Goal: Task Accomplishment & Management: Use online tool/utility

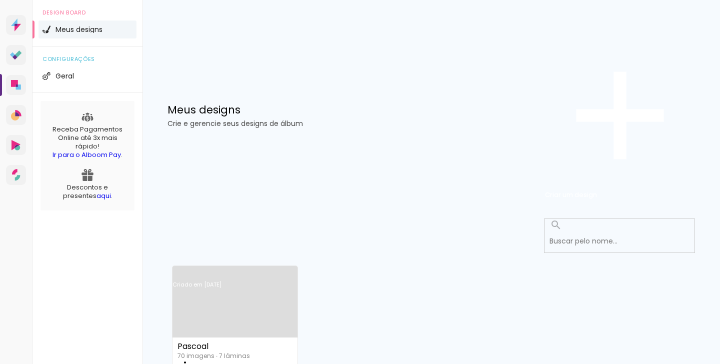
click at [217, 269] on link "Criado em [DATE]" at bounding box center [234, 297] width 125 height 56
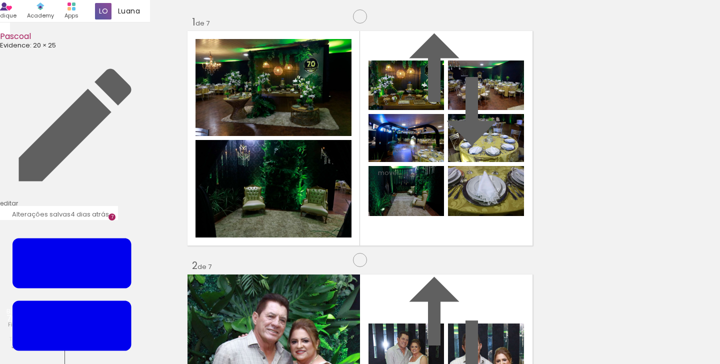
scroll to position [276, 0]
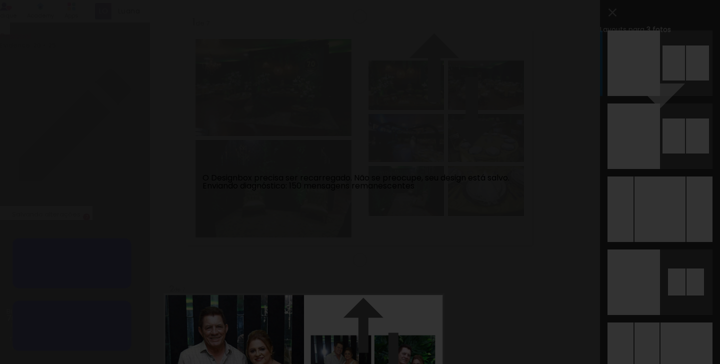
scroll to position [9632, 0]
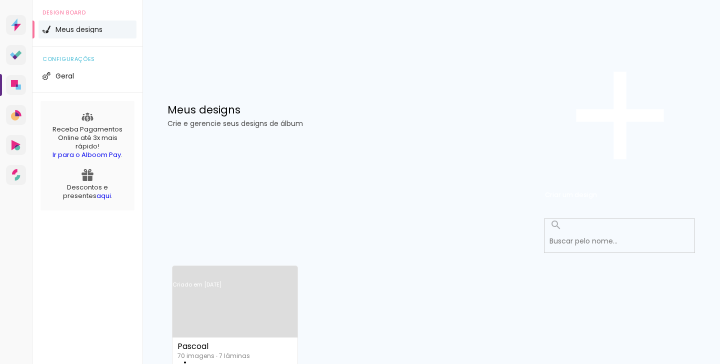
click at [256, 269] on link "Criado em [DATE]" at bounding box center [234, 297] width 125 height 56
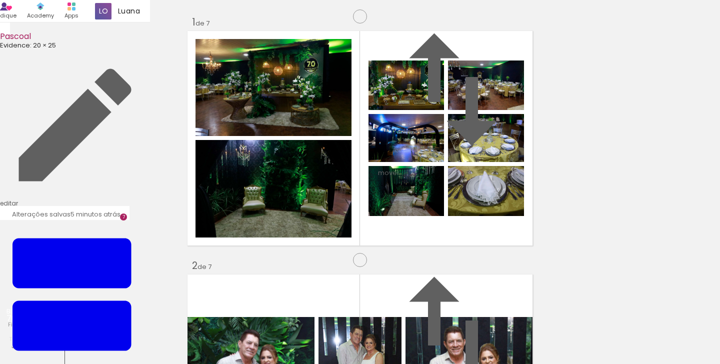
scroll to position [552, 0]
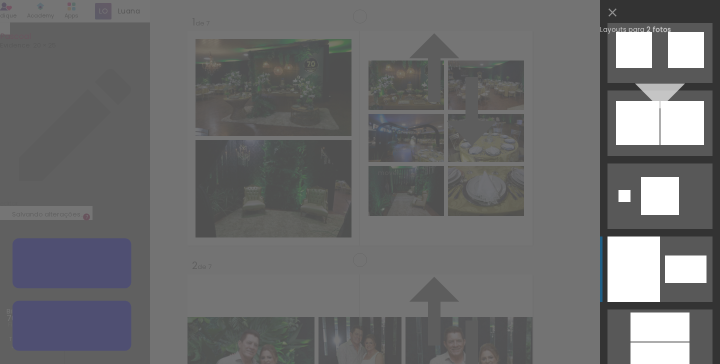
scroll to position [4457, 0]
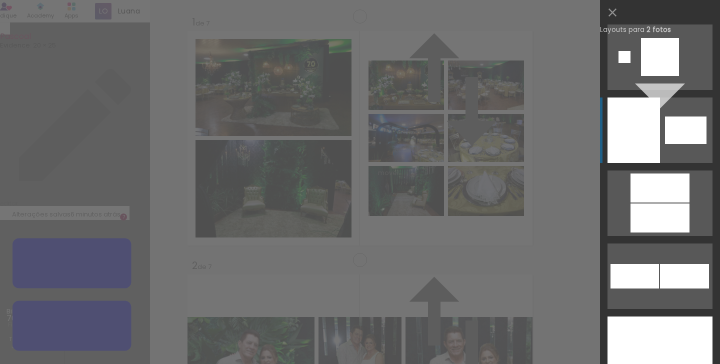
click at [656, 155] on quentale-layouter at bounding box center [659, 129] width 105 height 65
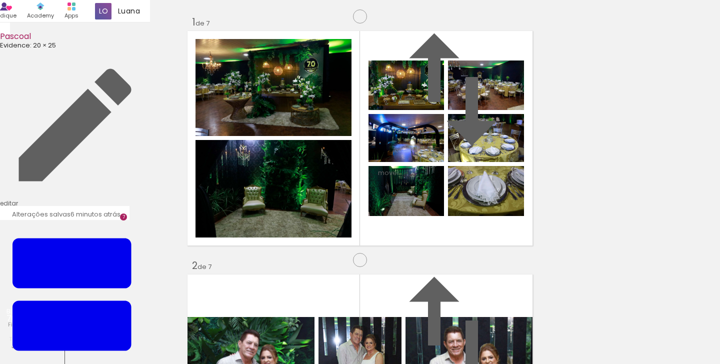
drag, startPoint x: 386, startPoint y: 169, endPoint x: 320, endPoint y: 172, distance: 66.0
click at [0, 0] on slot at bounding box center [0, 0] width 0 height 0
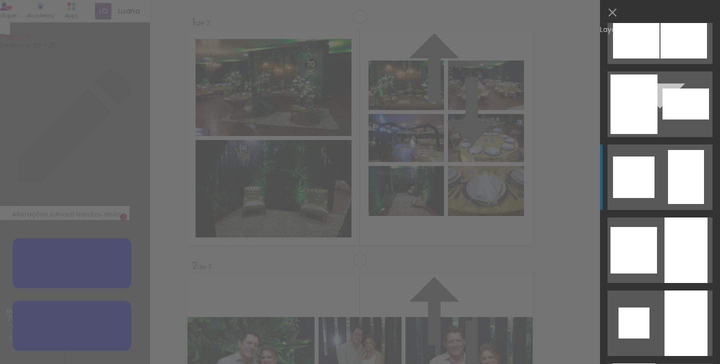
scroll to position [5145, 0]
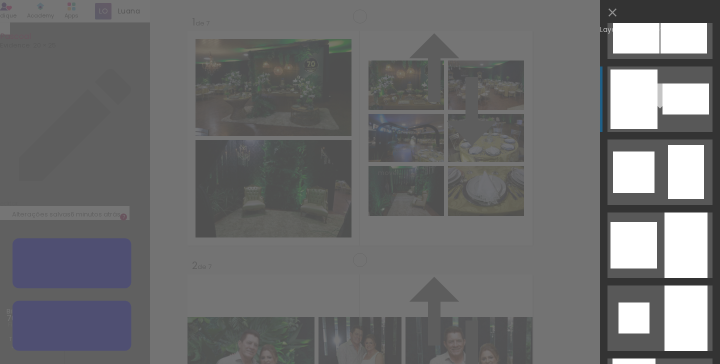
click at [662, 115] on quentale-layouter at bounding box center [659, 98] width 105 height 65
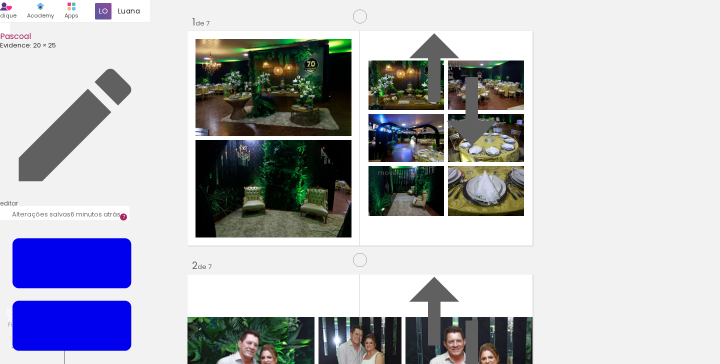
drag, startPoint x: 462, startPoint y: 165, endPoint x: 332, endPoint y: 166, distance: 130.0
click at [0, 0] on slot at bounding box center [0, 0] width 0 height 0
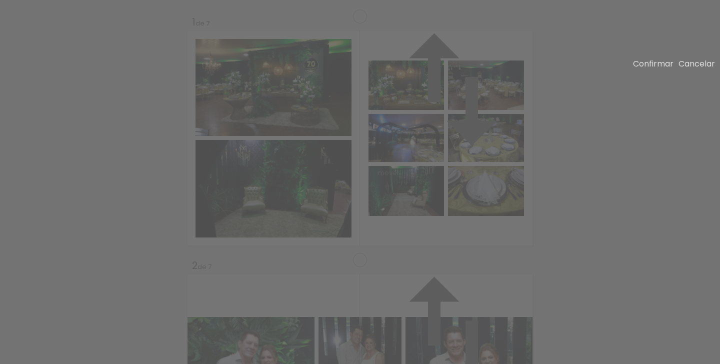
drag, startPoint x: 266, startPoint y: 77, endPoint x: 269, endPoint y: 94, distance: 17.3
drag, startPoint x: 267, startPoint y: 275, endPoint x: 265, endPoint y: 251, distance: 24.5
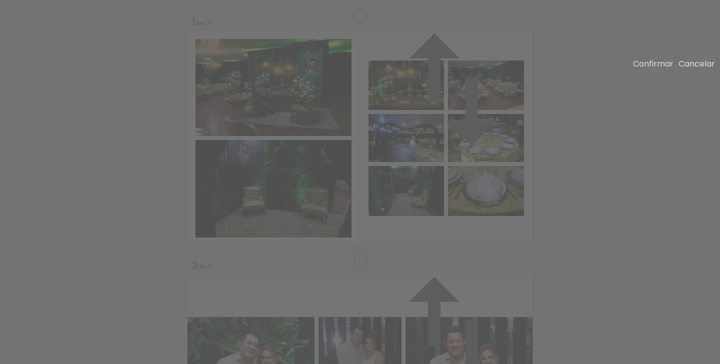
drag, startPoint x: 266, startPoint y: 91, endPoint x: 266, endPoint y: 97, distance: 6.0
drag, startPoint x: 267, startPoint y: 141, endPoint x: 260, endPoint y: 142, distance: 6.6
click at [0, 0] on slot "Confirmar" at bounding box center [0, 0] width 0 height 0
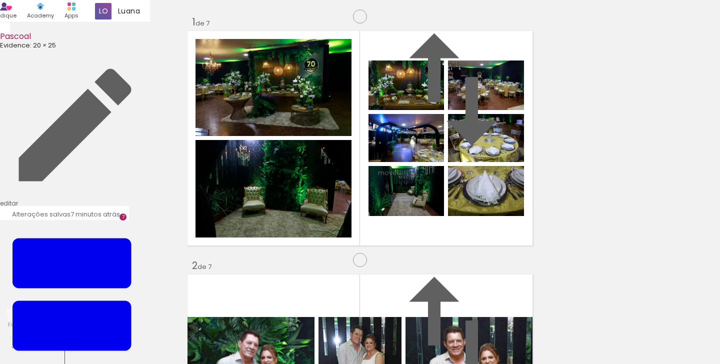
type paper-slider "113"
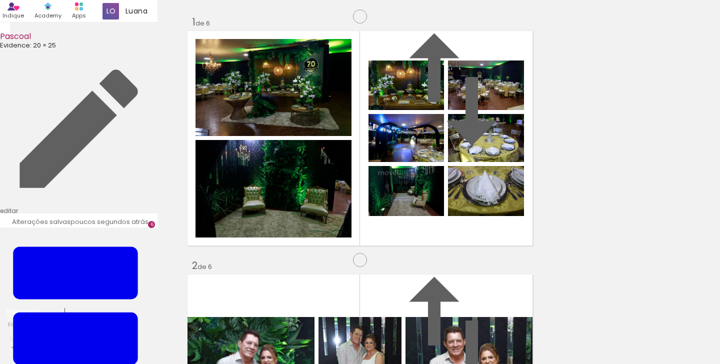
scroll to position [0, 685]
drag, startPoint x: 423, startPoint y: 332, endPoint x: 405, endPoint y: 209, distance: 124.2
click at [405, 209] on quentale-workspace at bounding box center [360, 182] width 720 height 364
drag, startPoint x: 423, startPoint y: 178, endPoint x: 577, endPoint y: 181, distance: 154.0
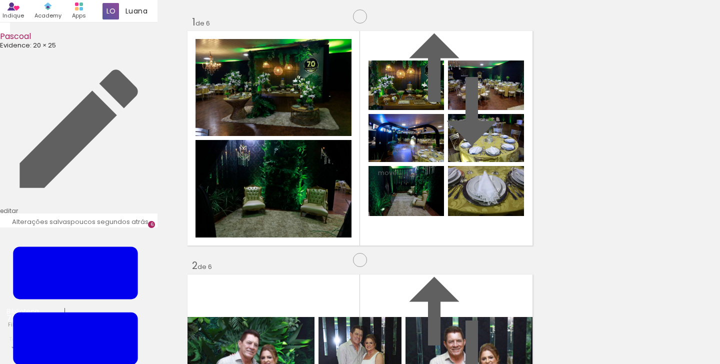
scroll to position [568, 0]
drag, startPoint x: 432, startPoint y: 340, endPoint x: 429, endPoint y: 269, distance: 71.6
click at [429, 269] on quentale-workspace at bounding box center [360, 182] width 720 height 364
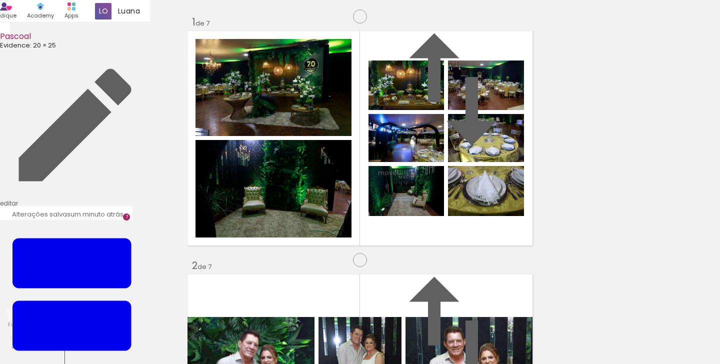
scroll to position [0, 3274]
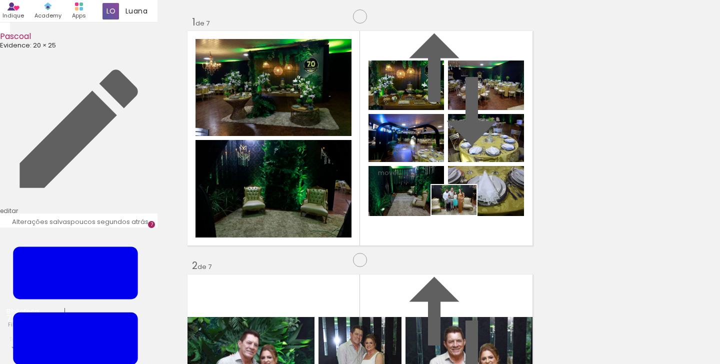
drag, startPoint x: 695, startPoint y: 333, endPoint x: 461, endPoint y: 215, distance: 262.2
click at [461, 215] on quentale-workspace at bounding box center [360, 182] width 720 height 364
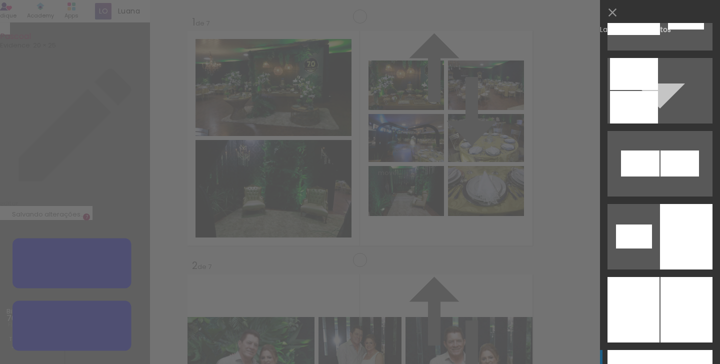
scroll to position [1517, 0]
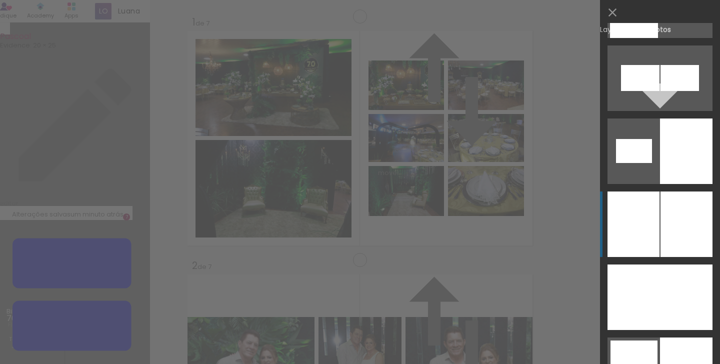
click at [660, 202] on div at bounding box center [686, 223] width 52 height 65
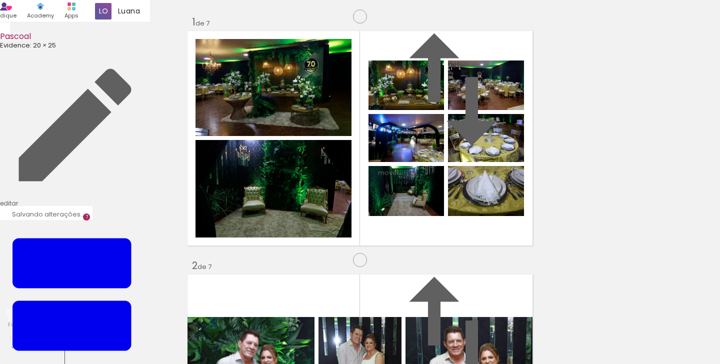
click at [659, 202] on quentale-workspace at bounding box center [360, 182] width 720 height 364
drag, startPoint x: 490, startPoint y: 216, endPoint x: 357, endPoint y: 214, distance: 133.5
drag, startPoint x: 402, startPoint y: 190, endPoint x: 266, endPoint y: 197, distance: 135.7
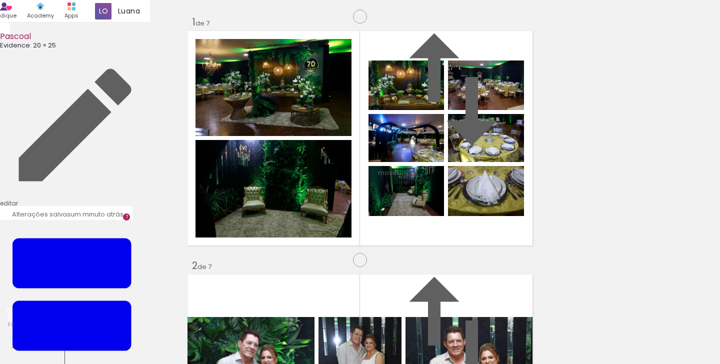
click at [0, 0] on slot at bounding box center [0, 0] width 0 height 0
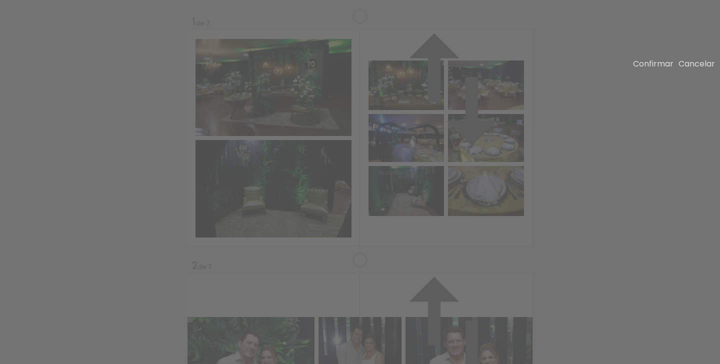
drag, startPoint x: 362, startPoint y: 64, endPoint x: 365, endPoint y: 76, distance: 12.8
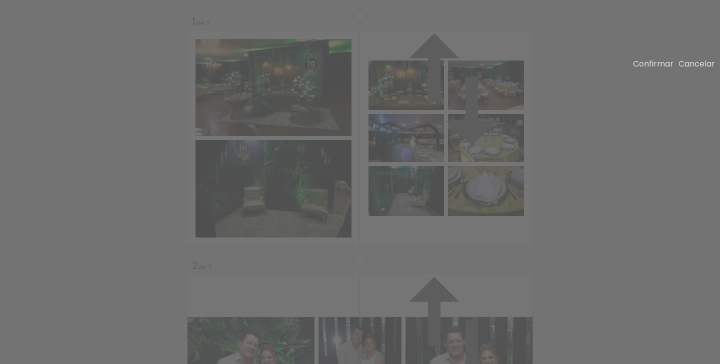
drag, startPoint x: 357, startPoint y: 287, endPoint x: 358, endPoint y: 271, distance: 16.0
click at [0, 0] on slot "Confirmar" at bounding box center [0, 0] width 0 height 0
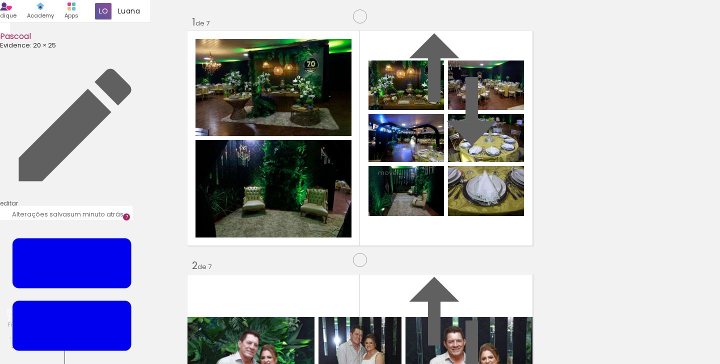
scroll to position [743, 0]
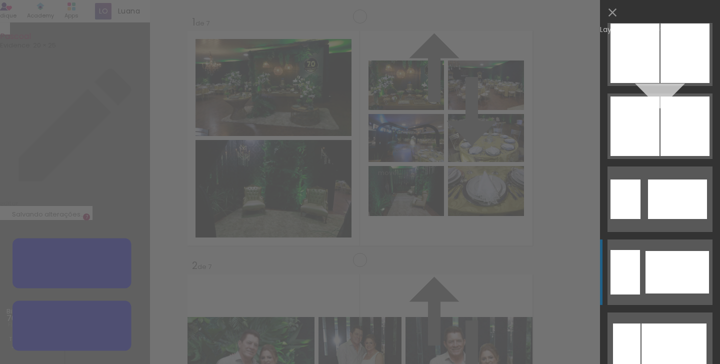
scroll to position [2575, 0]
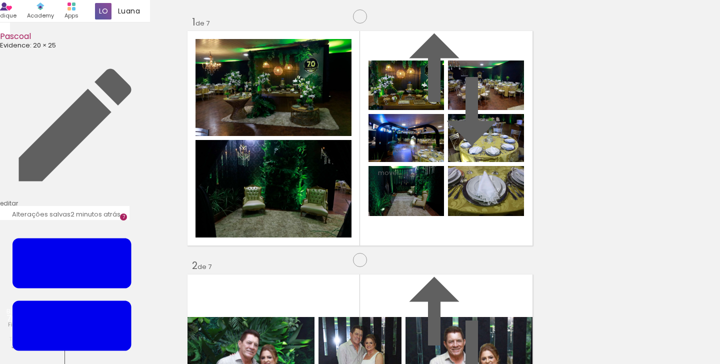
scroll to position [1927, 0]
drag, startPoint x: 358, startPoint y: 332, endPoint x: 379, endPoint y: 240, distance: 94.9
click at [379, 240] on quentale-workspace at bounding box center [360, 182] width 720 height 364
drag, startPoint x: 427, startPoint y: 304, endPoint x: 435, endPoint y: 264, distance: 41.3
click at [435, 264] on quentale-workspace at bounding box center [360, 182] width 720 height 364
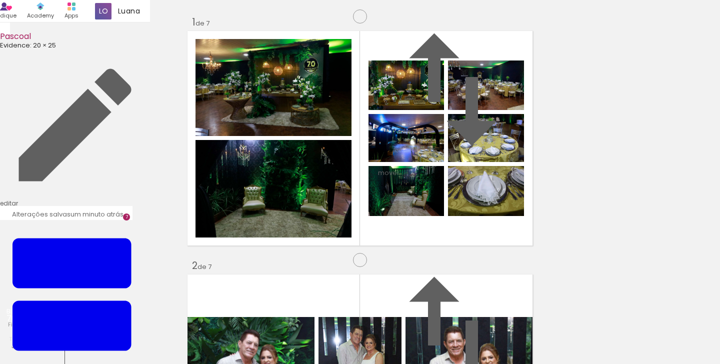
drag, startPoint x: 477, startPoint y: 257, endPoint x: 614, endPoint y: 238, distance: 137.8
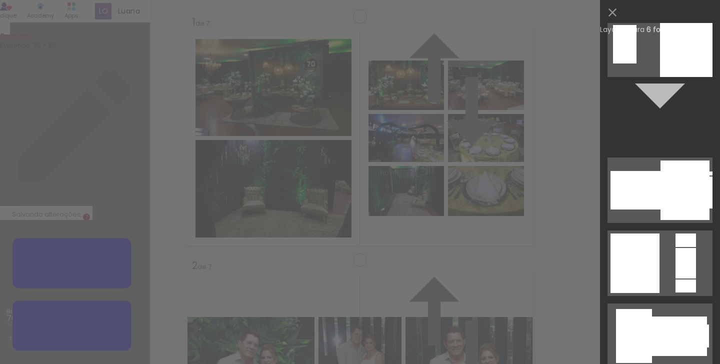
scroll to position [828, 0]
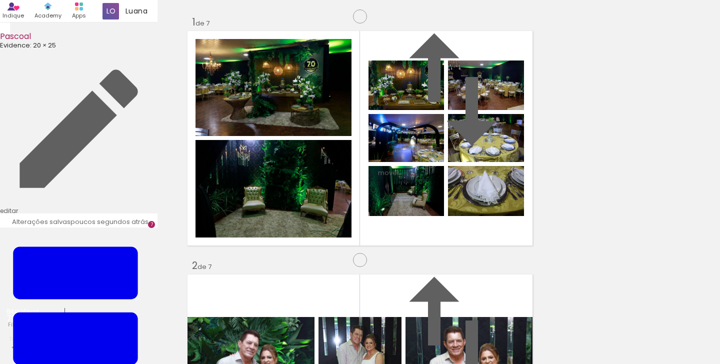
drag, startPoint x: 498, startPoint y: 241, endPoint x: 297, endPoint y: 224, distance: 201.7
drag, startPoint x: 499, startPoint y: 188, endPoint x: 508, endPoint y: 123, distance: 65.5
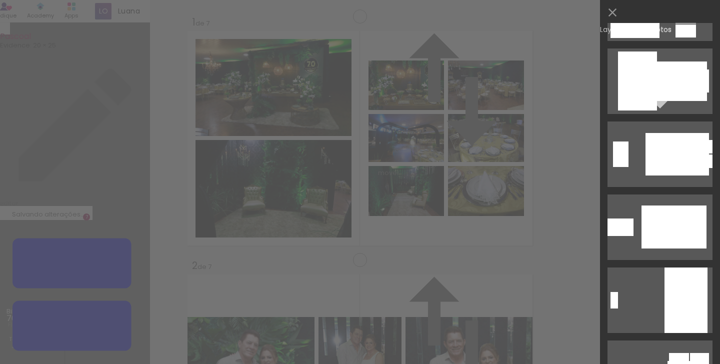
scroll to position [3979, 0]
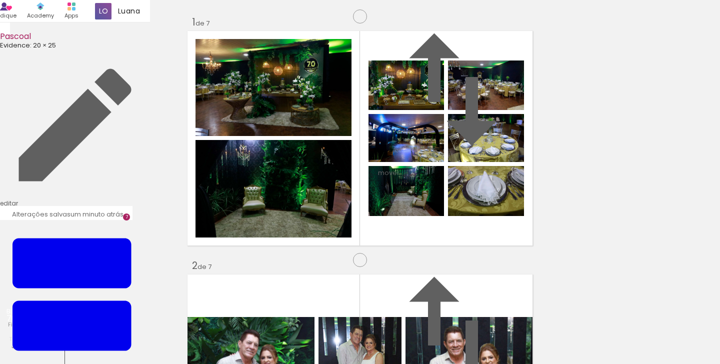
drag, startPoint x: 383, startPoint y: 120, endPoint x: 298, endPoint y: 130, distance: 85.6
drag, startPoint x: 349, startPoint y: 240, endPoint x: 290, endPoint y: 237, distance: 59.1
drag, startPoint x: 429, startPoint y: 337, endPoint x: 370, endPoint y: 227, distance: 125.4
click at [370, 227] on quentale-workspace at bounding box center [360, 182] width 720 height 364
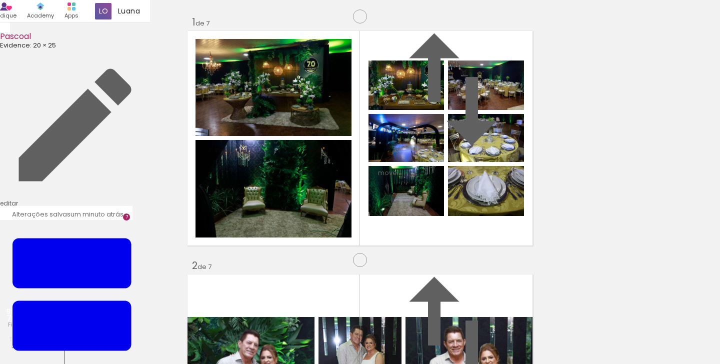
scroll to position [2236, 0]
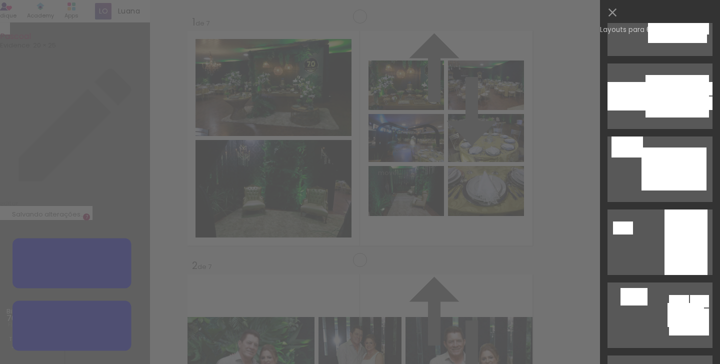
scroll to position [3862, 0]
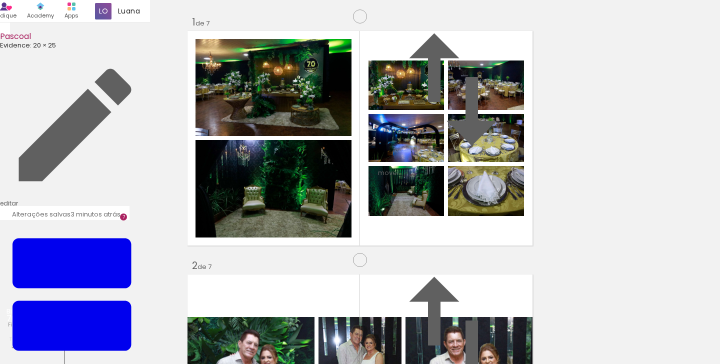
drag, startPoint x: 302, startPoint y: 202, endPoint x: 260, endPoint y: 198, distance: 41.7
drag, startPoint x: 312, startPoint y: 248, endPoint x: 270, endPoint y: 253, distance: 42.3
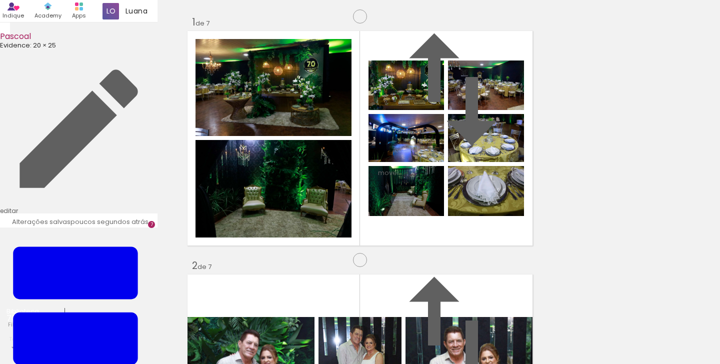
drag, startPoint x: 569, startPoint y: 327, endPoint x: 381, endPoint y: 94, distance: 300.0
click at [381, 94] on quentale-workspace at bounding box center [360, 182] width 720 height 364
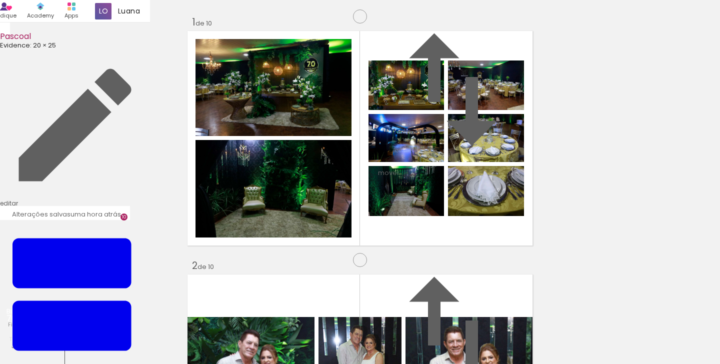
scroll to position [0, 1521]
drag, startPoint x: 492, startPoint y: 339, endPoint x: 370, endPoint y: 102, distance: 266.2
click at [370, 102] on quentale-workspace at bounding box center [360, 182] width 720 height 364
drag, startPoint x: 530, startPoint y: 332, endPoint x: 358, endPoint y: 100, distance: 289.4
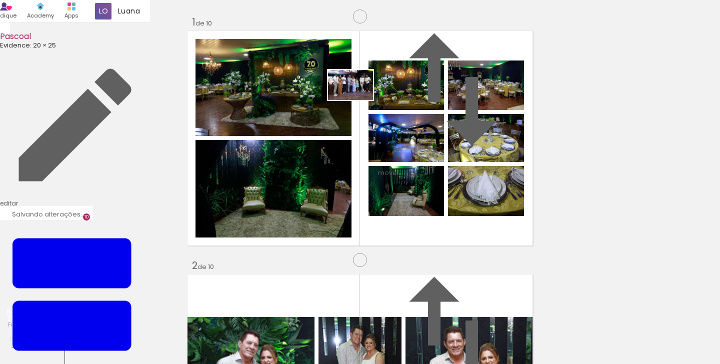
click at [358, 100] on quentale-workspace at bounding box center [360, 182] width 720 height 364
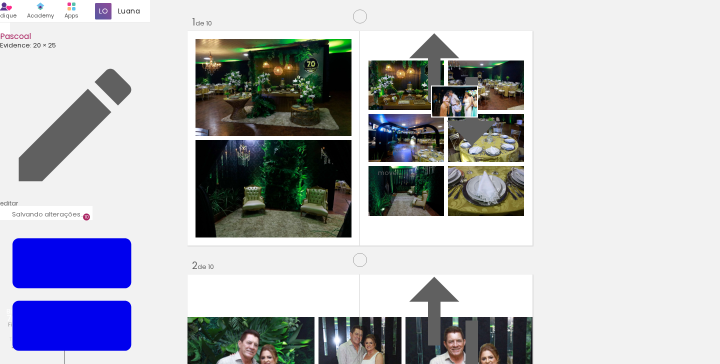
drag, startPoint x: 528, startPoint y: 337, endPoint x: 462, endPoint y: 116, distance: 230.2
click at [462, 116] on quentale-workspace at bounding box center [360, 182] width 720 height 364
type paper-slider "112"
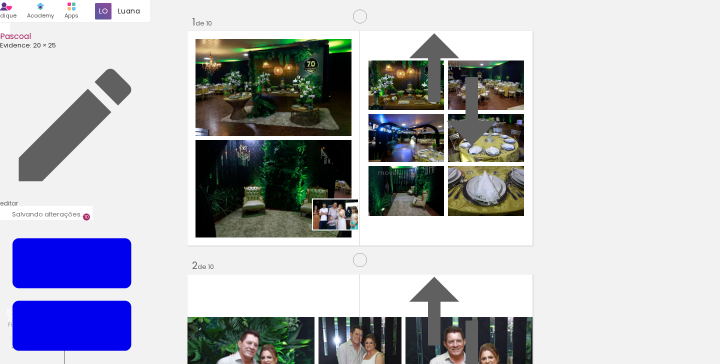
drag, startPoint x: 368, startPoint y: 337, endPoint x: 402, endPoint y: 329, distance: 34.9
click at [342, 223] on quentale-workspace at bounding box center [360, 182] width 720 height 364
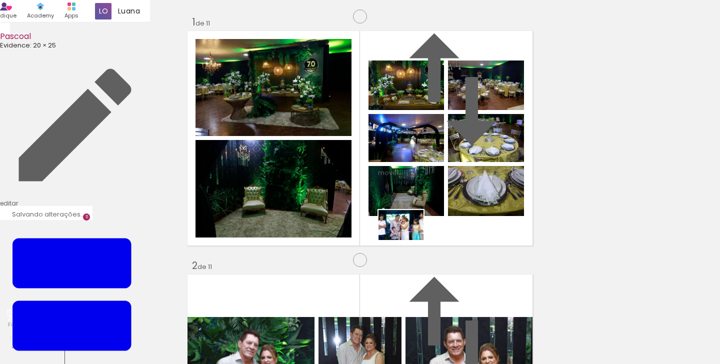
drag, startPoint x: 402, startPoint y: 329, endPoint x: 408, endPoint y: 240, distance: 89.2
click at [408, 240] on quentale-workspace at bounding box center [360, 182] width 720 height 364
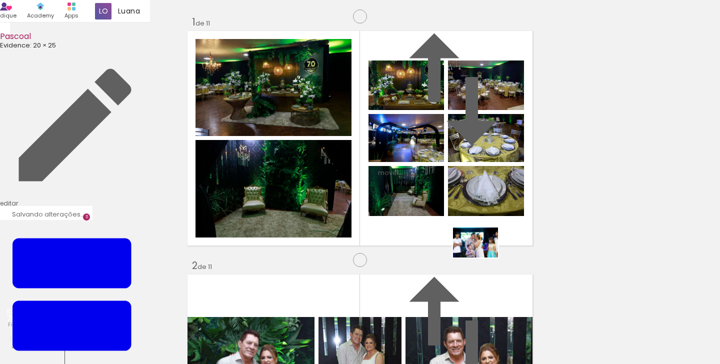
drag, startPoint x: 481, startPoint y: 333, endPoint x: 483, endPoint y: 257, distance: 76.0
click at [483, 257] on quentale-workspace at bounding box center [360, 182] width 720 height 364
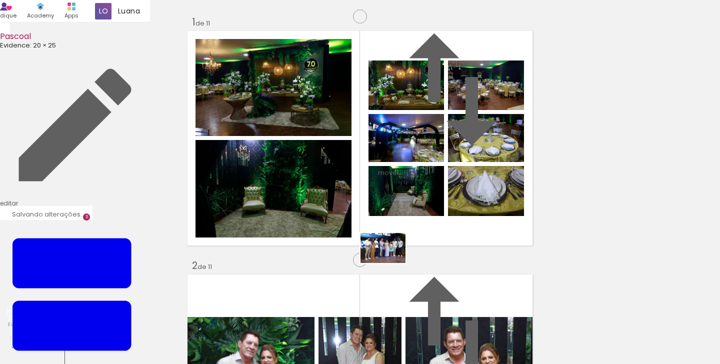
drag, startPoint x: 372, startPoint y: 337, endPoint x: 390, endPoint y: 263, distance: 76.7
click at [390, 263] on quentale-workspace at bounding box center [360, 182] width 720 height 364
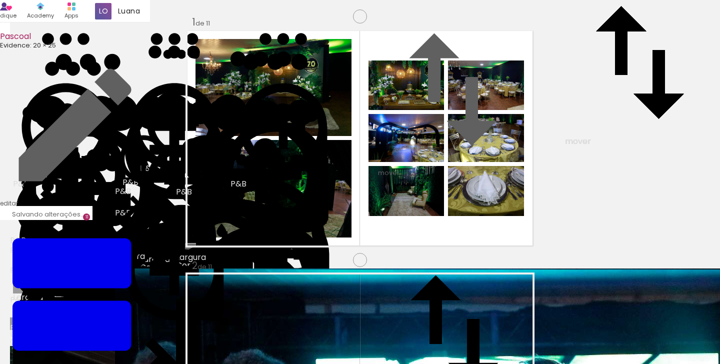
drag, startPoint x: 231, startPoint y: 208, endPoint x: 98, endPoint y: 196, distance: 133.5
drag, startPoint x: 454, startPoint y: 115, endPoint x: 598, endPoint y: 130, distance: 144.7
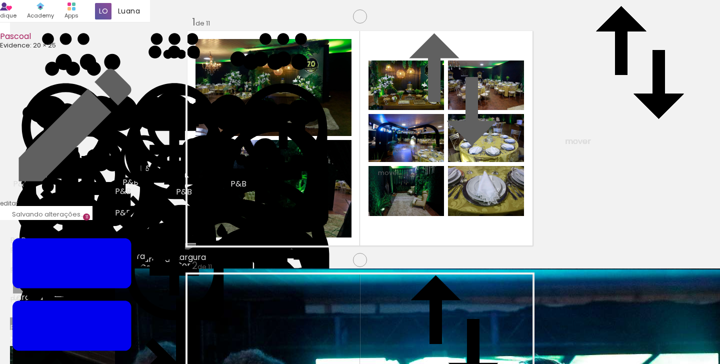
drag, startPoint x: 233, startPoint y: 259, endPoint x: 248, endPoint y: 131, distance: 129.3
drag, startPoint x: 456, startPoint y: 127, endPoint x: 304, endPoint y: 122, distance: 151.5
drag, startPoint x: 486, startPoint y: 265, endPoint x: 295, endPoint y: 233, distance: 194.0
drag, startPoint x: 414, startPoint y: 260, endPoint x: 433, endPoint y: 115, distance: 146.2
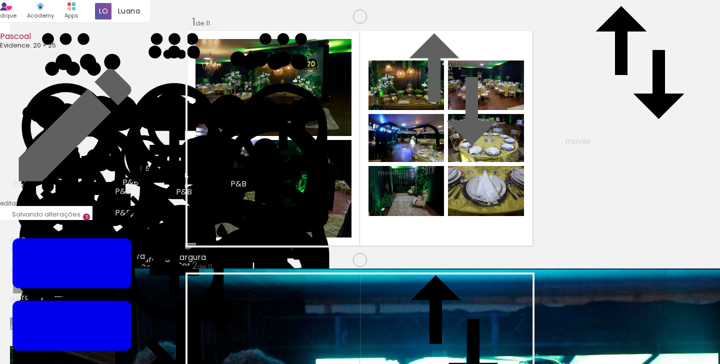
drag, startPoint x: 486, startPoint y: 215, endPoint x: 393, endPoint y: 209, distance: 93.2
drag, startPoint x: 425, startPoint y: 255, endPoint x: 464, endPoint y: 204, distance: 64.2
drag, startPoint x: 501, startPoint y: 256, endPoint x: 405, endPoint y: 252, distance: 96.0
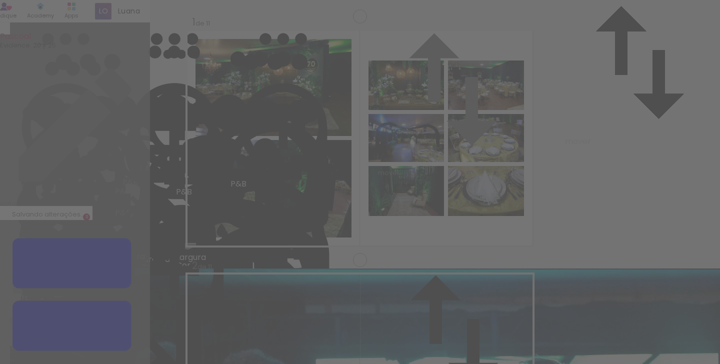
scroll to position [1379, 0]
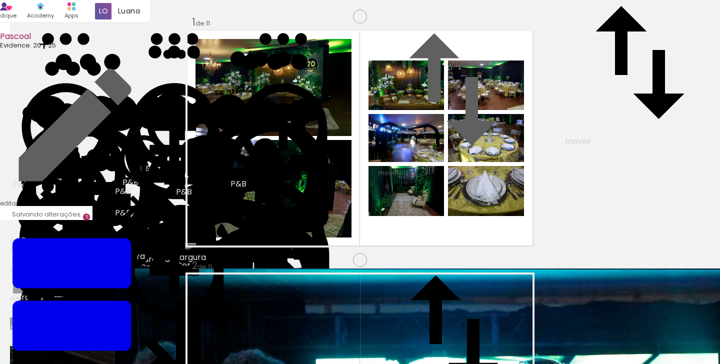
drag, startPoint x: 370, startPoint y: 191, endPoint x: 271, endPoint y: 141, distance: 111.3
drag, startPoint x: 477, startPoint y: 150, endPoint x: 266, endPoint y: 215, distance: 220.7
drag, startPoint x: 376, startPoint y: 240, endPoint x: 377, endPoint y: 105, distance: 134.9
drag, startPoint x: 373, startPoint y: 239, endPoint x: 460, endPoint y: 235, distance: 87.0
drag, startPoint x: 272, startPoint y: 229, endPoint x: 360, endPoint y: 106, distance: 151.2
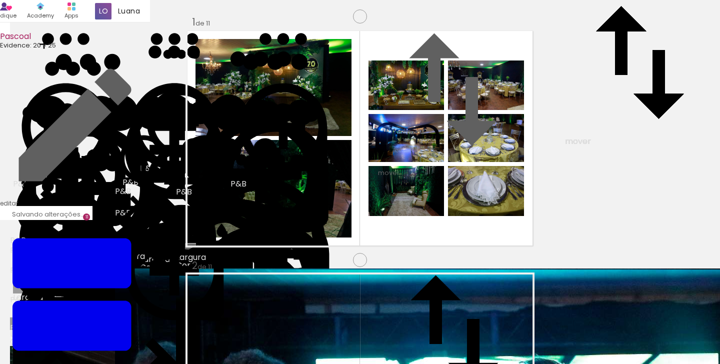
drag, startPoint x: 281, startPoint y: 217, endPoint x: 448, endPoint y: 134, distance: 186.4
drag, startPoint x: 387, startPoint y: 198, endPoint x: 294, endPoint y: 237, distance: 100.8
drag, startPoint x: 367, startPoint y: 238, endPoint x: 371, endPoint y: 176, distance: 62.6
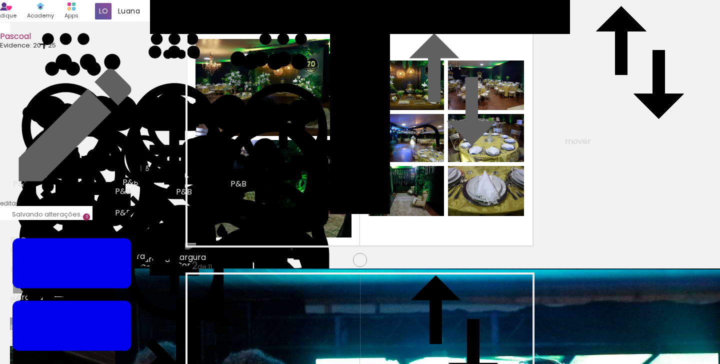
drag, startPoint x: 378, startPoint y: 334, endPoint x: 377, endPoint y: 259, distance: 75.5
click at [377, 259] on quentale-workspace at bounding box center [360, 182] width 720 height 364
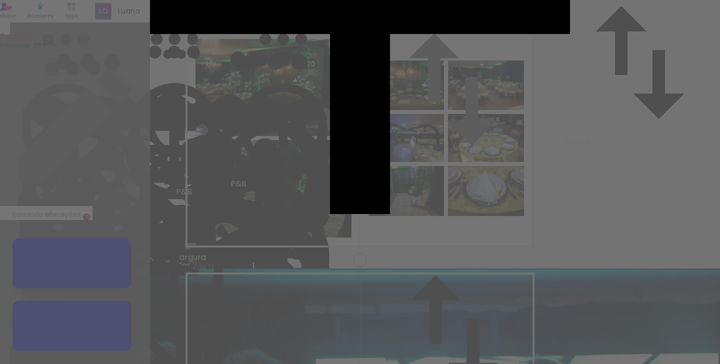
scroll to position [0, 0]
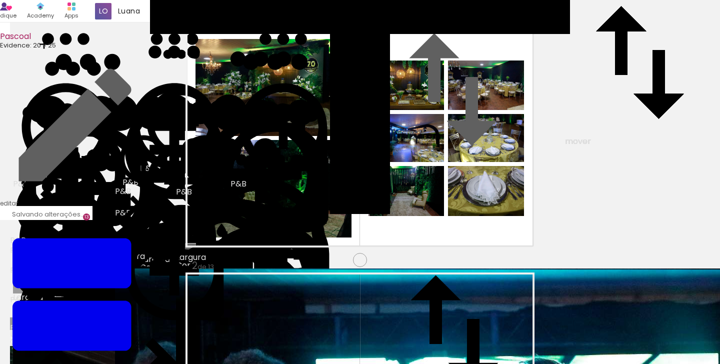
scroll to position [2966, 0]
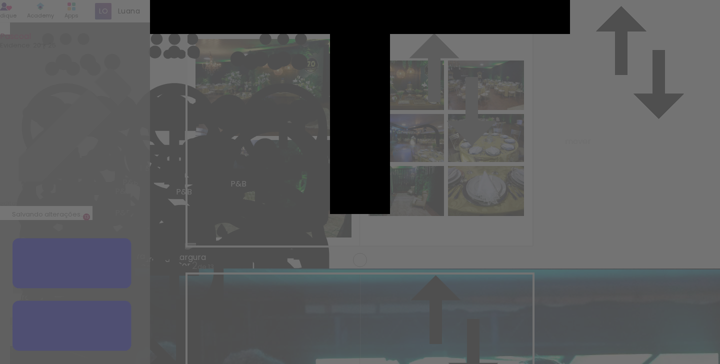
scroll to position [2933, 0]
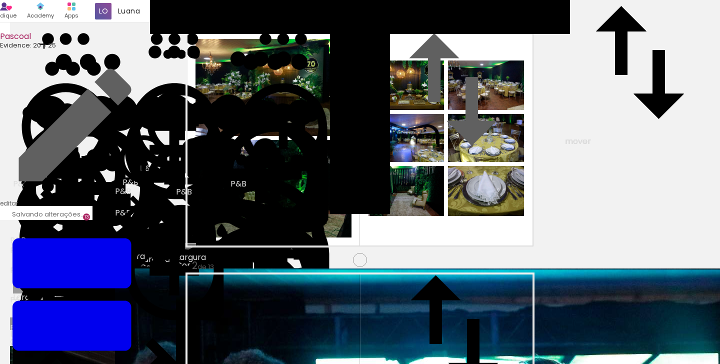
scroll to position [3196, 0]
drag, startPoint x: 292, startPoint y: 316, endPoint x: 288, endPoint y: 226, distance: 89.6
click at [288, 226] on quentale-workspace at bounding box center [360, 182] width 720 height 364
drag, startPoint x: 361, startPoint y: 323, endPoint x: 318, endPoint y: 210, distance: 121.0
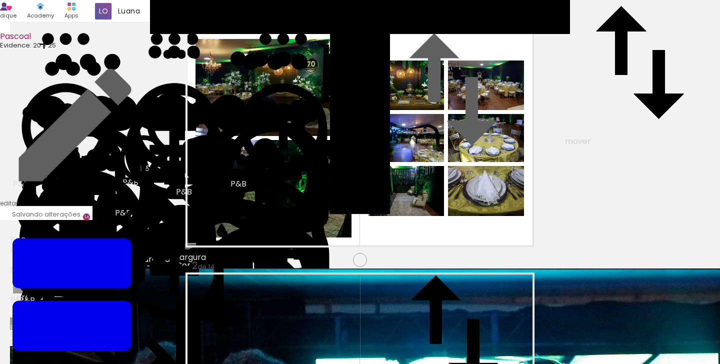
click at [318, 210] on quentale-workspace at bounding box center [360, 182] width 720 height 364
drag, startPoint x: 455, startPoint y: 337, endPoint x: 457, endPoint y: 227, distance: 109.5
click at [457, 227] on quentale-workspace at bounding box center [360, 182] width 720 height 364
drag, startPoint x: 519, startPoint y: 329, endPoint x: 510, endPoint y: 261, distance: 68.6
click at [510, 261] on quentale-workspace at bounding box center [360, 182] width 720 height 364
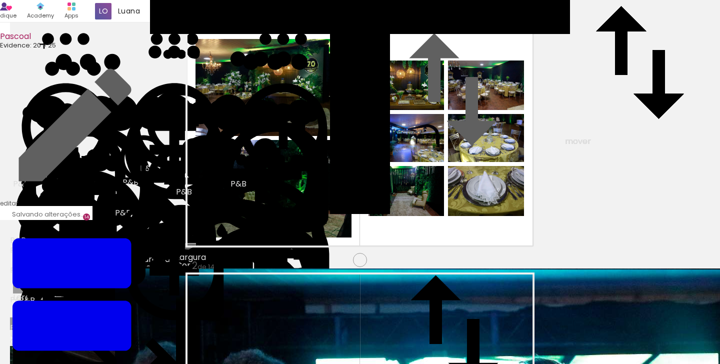
drag, startPoint x: 397, startPoint y: 337, endPoint x: 460, endPoint y: 325, distance: 63.6
click at [378, 263] on quentale-workspace at bounding box center [360, 182] width 720 height 364
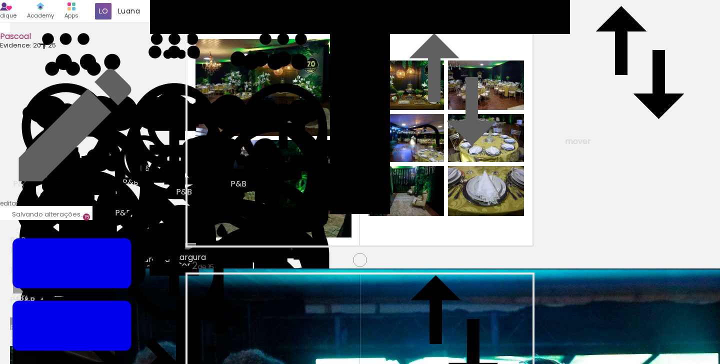
drag, startPoint x: 456, startPoint y: 330, endPoint x: 462, endPoint y: 261, distance: 68.7
click at [462, 261] on quentale-workspace at bounding box center [360, 182] width 720 height 364
drag, startPoint x: 463, startPoint y: 162, endPoint x: 681, endPoint y: 151, distance: 218.2
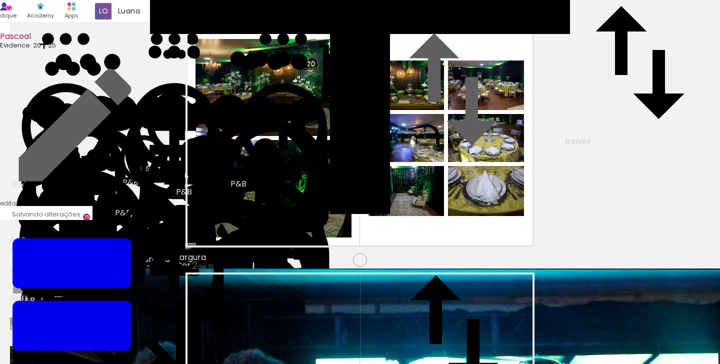
drag, startPoint x: 616, startPoint y: 322, endPoint x: 535, endPoint y: 232, distance: 121.7
click at [535, 232] on quentale-workspace at bounding box center [360, 182] width 720 height 364
drag, startPoint x: 623, startPoint y: 328, endPoint x: 628, endPoint y: 311, distance: 17.9
click at [476, 203] on quentale-workspace at bounding box center [360, 182] width 720 height 364
drag, startPoint x: 668, startPoint y: 335, endPoint x: 523, endPoint y: 249, distance: 168.1
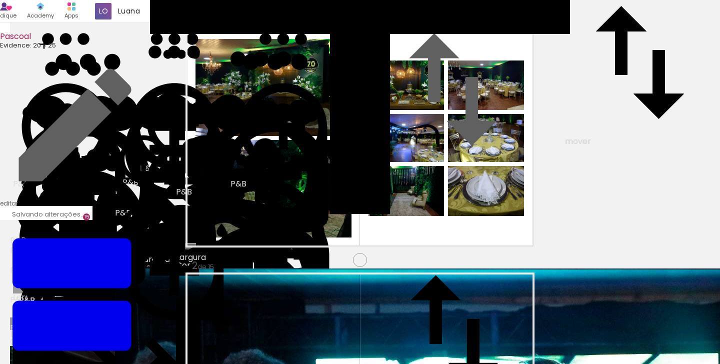
click at [523, 249] on quentale-workspace at bounding box center [360, 182] width 720 height 364
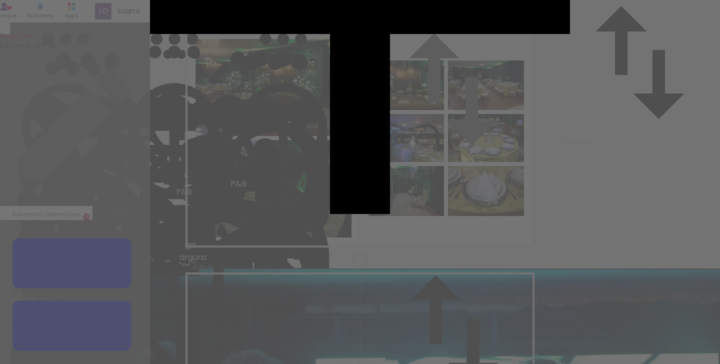
scroll to position [0, 0]
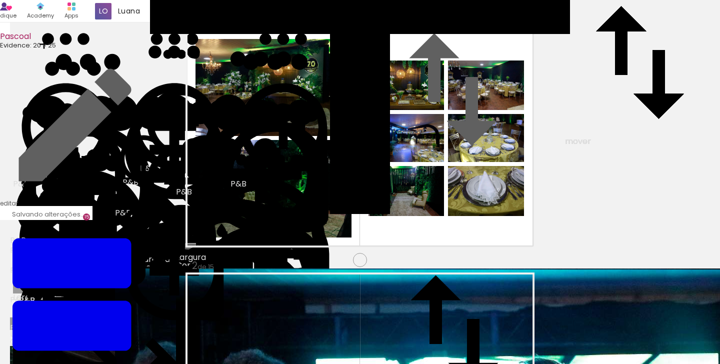
drag, startPoint x: 410, startPoint y: 205, endPoint x: 488, endPoint y: 188, distance: 79.9
drag, startPoint x: 235, startPoint y: 337, endPoint x: 242, endPoint y: 265, distance: 72.9
click at [242, 265] on quentale-workspace at bounding box center [360, 182] width 720 height 364
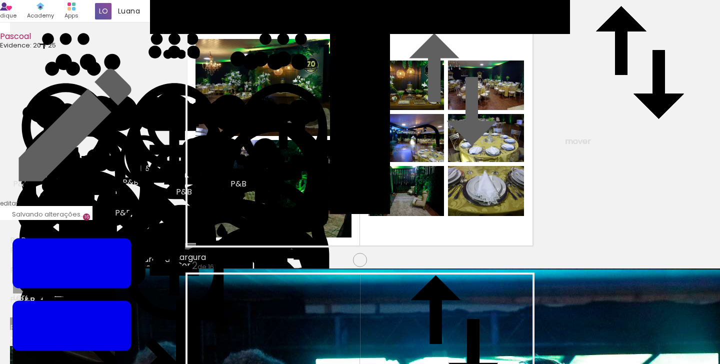
scroll to position [3663, 0]
drag, startPoint x: 467, startPoint y: 338, endPoint x: 471, endPoint y: 256, distance: 82.1
click at [471, 256] on quentale-workspace at bounding box center [360, 182] width 720 height 364
drag, startPoint x: 309, startPoint y: 335, endPoint x: 373, endPoint y: 336, distance: 64.0
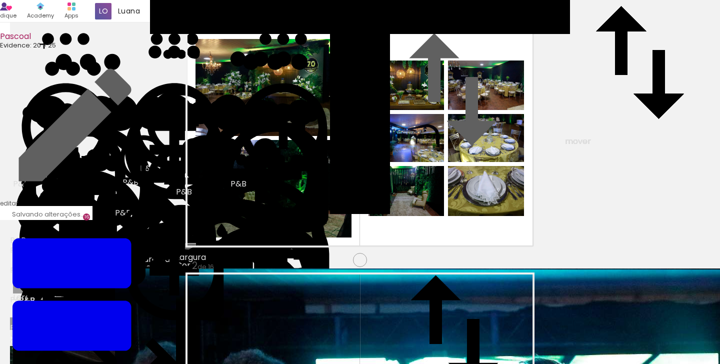
click at [311, 275] on quentale-workspace at bounding box center [360, 182] width 720 height 364
drag, startPoint x: 368, startPoint y: 336, endPoint x: 426, endPoint y: 332, distance: 57.6
click at [377, 263] on quentale-workspace at bounding box center [360, 182] width 720 height 364
drag, startPoint x: 425, startPoint y: 333, endPoint x: 437, endPoint y: 262, distance: 72.6
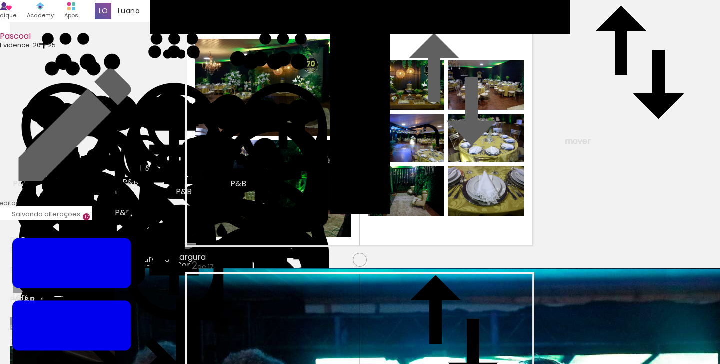
click at [437, 262] on quentale-workspace at bounding box center [360, 182] width 720 height 364
